Goal: Transaction & Acquisition: Purchase product/service

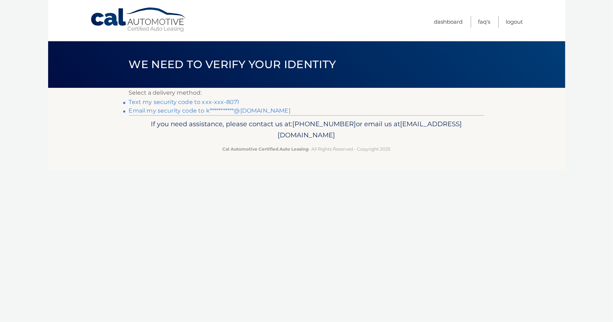
click at [223, 102] on link "Text my security code to xxx-xxx-8071" at bounding box center [184, 102] width 111 height 7
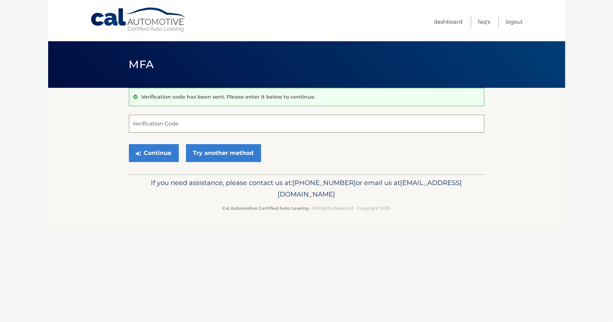
click at [162, 120] on input "Verification Code" at bounding box center [306, 124] width 355 height 18
type input "321945"
click at [154, 158] on button "Continue" at bounding box center [154, 153] width 50 height 18
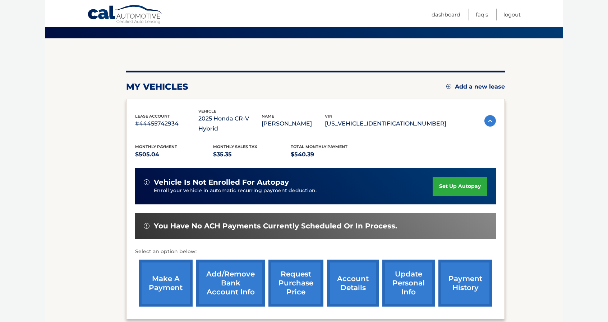
scroll to position [108, 0]
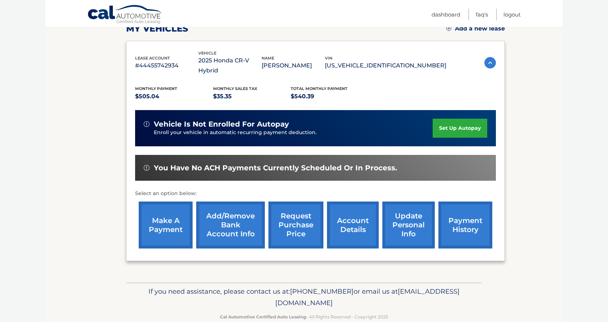
click at [176, 215] on link "make a payment" at bounding box center [166, 225] width 54 height 47
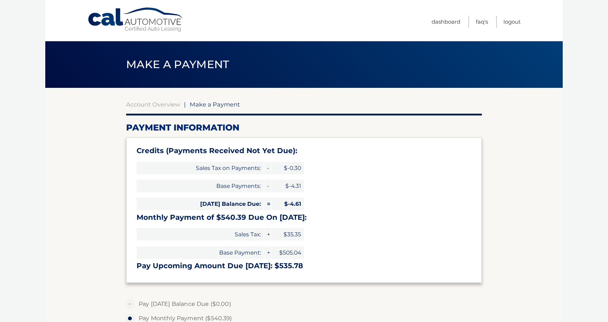
select select "MGMzNWQ1OGYtMGY5ZC00NDk0LWIxMWYtMzU5Yzg1ZTlmZjNj"
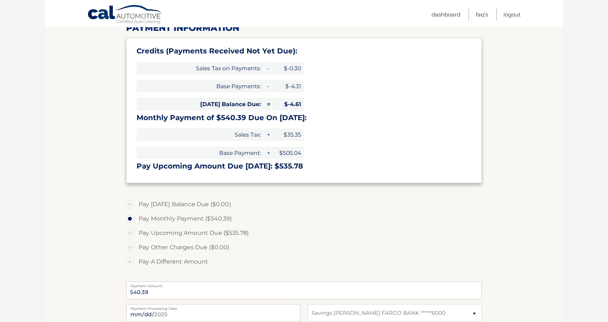
scroll to position [108, 0]
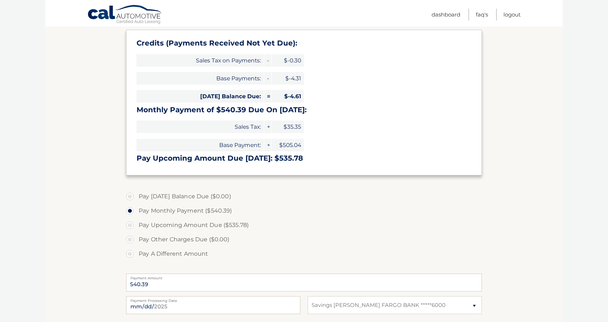
click at [134, 253] on label "Pay A Different Amount" at bounding box center [303, 254] width 355 height 14
click at [134, 253] on input "Pay A Different Amount" at bounding box center [132, 252] width 7 height 11
radio input "true"
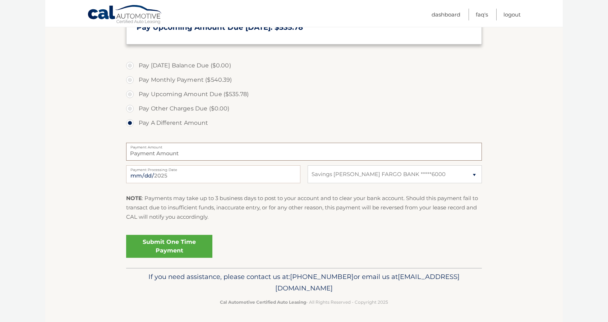
click at [189, 153] on input "Payment Amount" at bounding box center [303, 152] width 355 height 18
type input "140.00"
click at [188, 245] on link "Submit One Time Payment" at bounding box center [169, 246] width 86 height 23
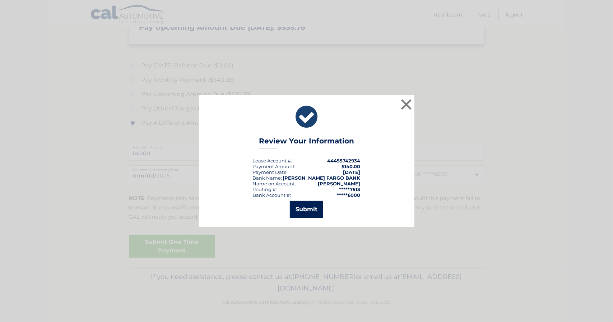
click at [306, 214] on button "Submit" at bounding box center [306, 209] width 33 height 17
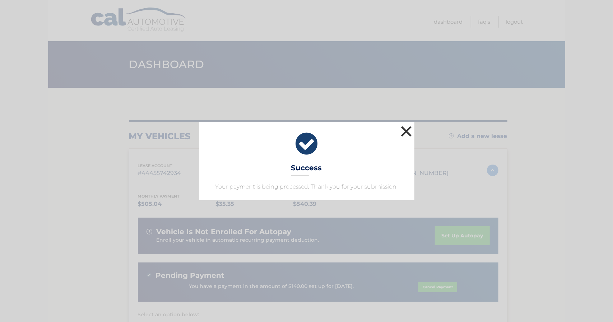
click at [403, 131] on button "×" at bounding box center [406, 131] width 14 height 14
